Goal: Check status

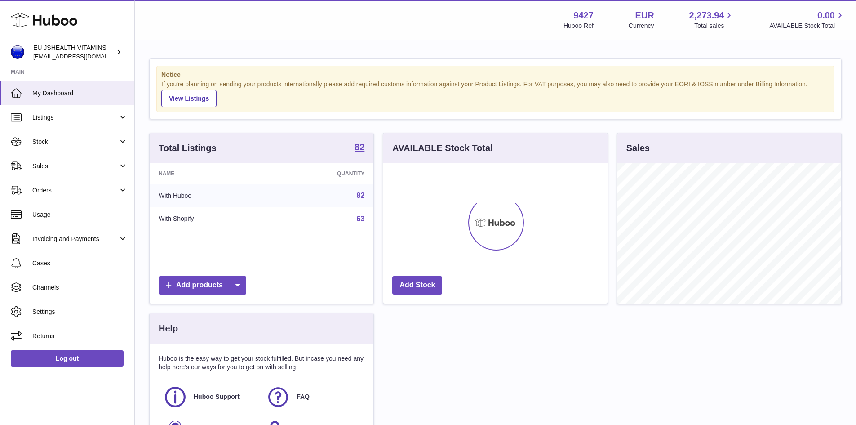
scroll to position [140, 224]
click at [84, 139] on span "Stock" at bounding box center [75, 141] width 86 height 9
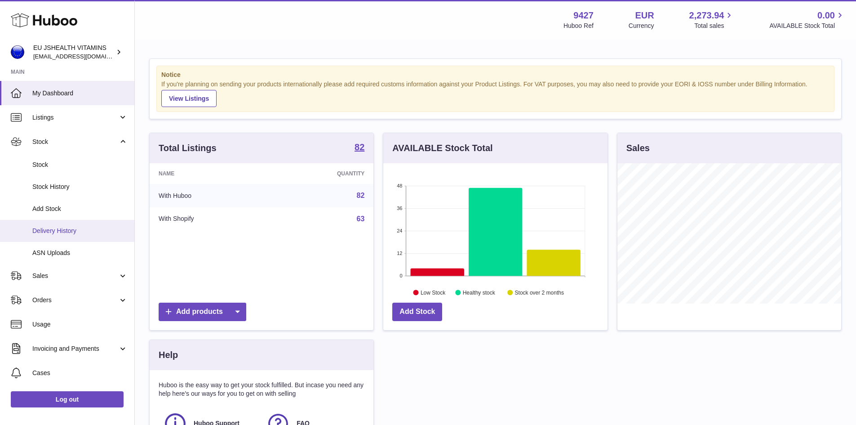
click at [91, 234] on span "Delivery History" at bounding box center [79, 230] width 95 height 9
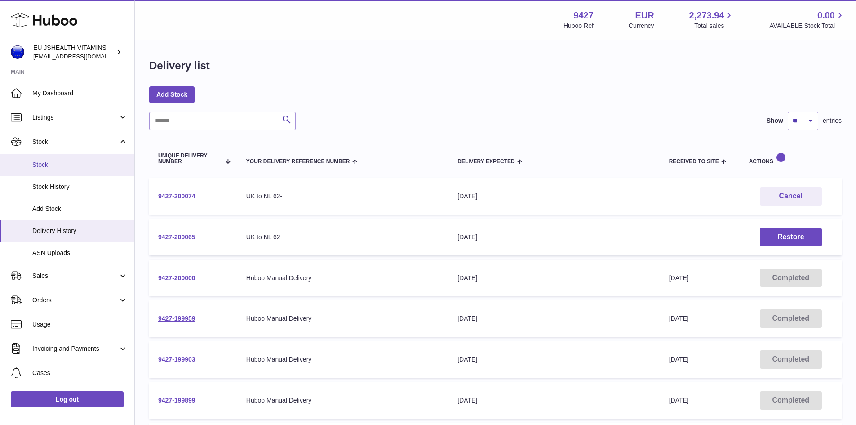
click at [72, 168] on span "Stock" at bounding box center [79, 164] width 95 height 9
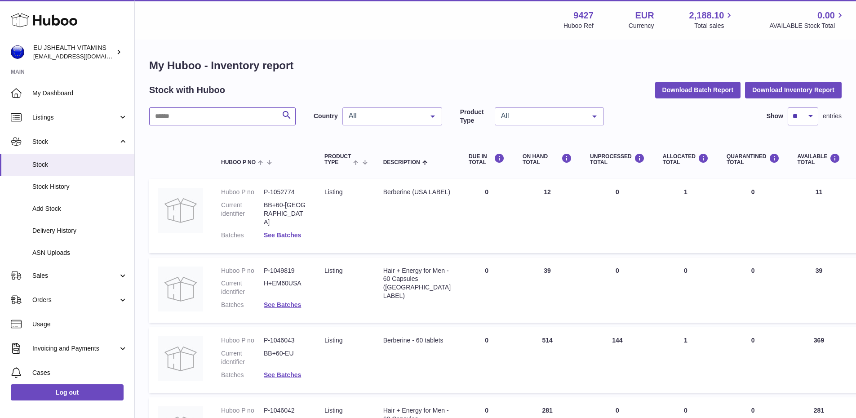
click at [204, 122] on input "text" at bounding box center [222, 116] width 146 height 18
type input "****"
